Goal: Check status: Check status

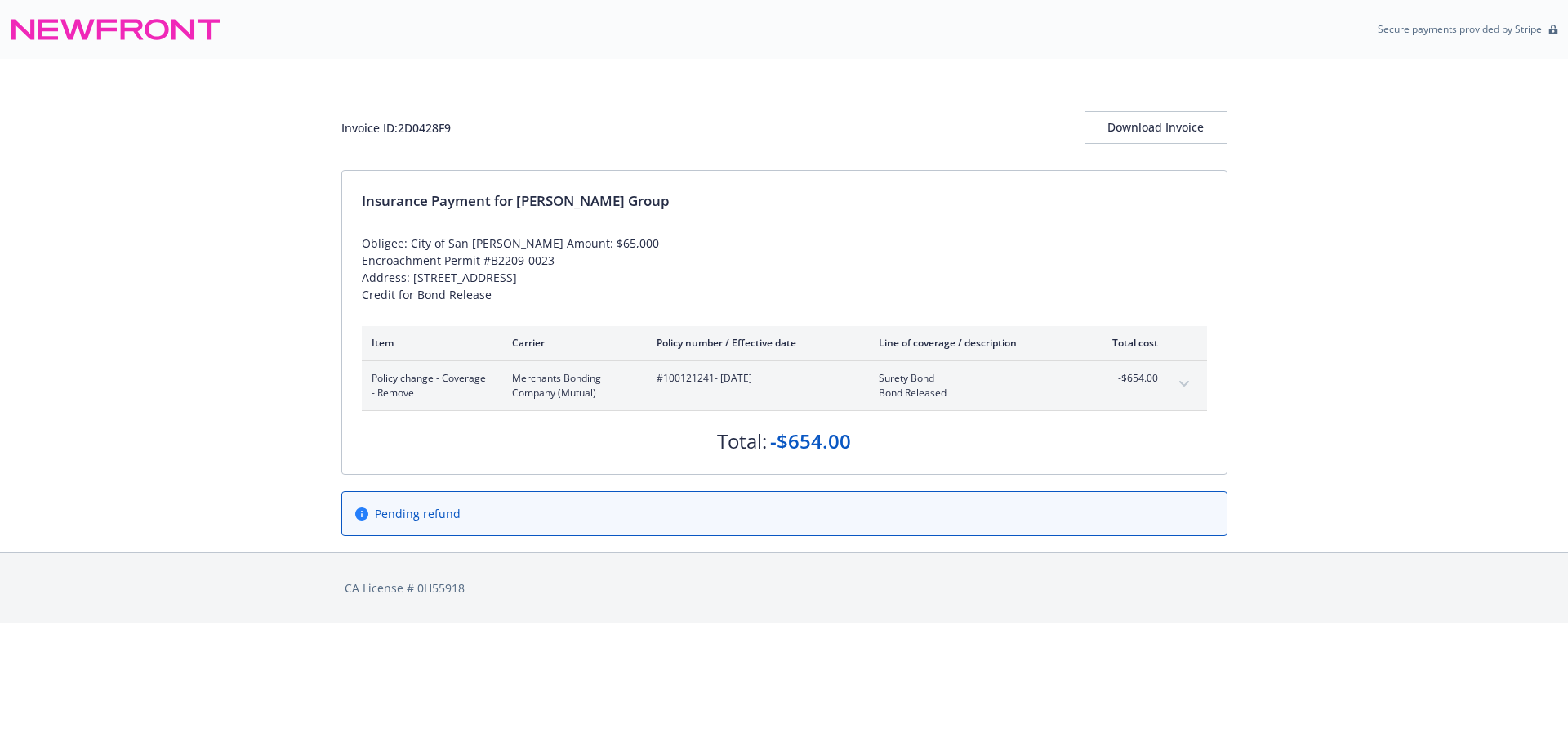
click at [690, 386] on span "#100121241 - [DATE]" at bounding box center [754, 378] width 196 height 15
copy span "100121241"
